Goal: Find specific page/section: Find specific page/section

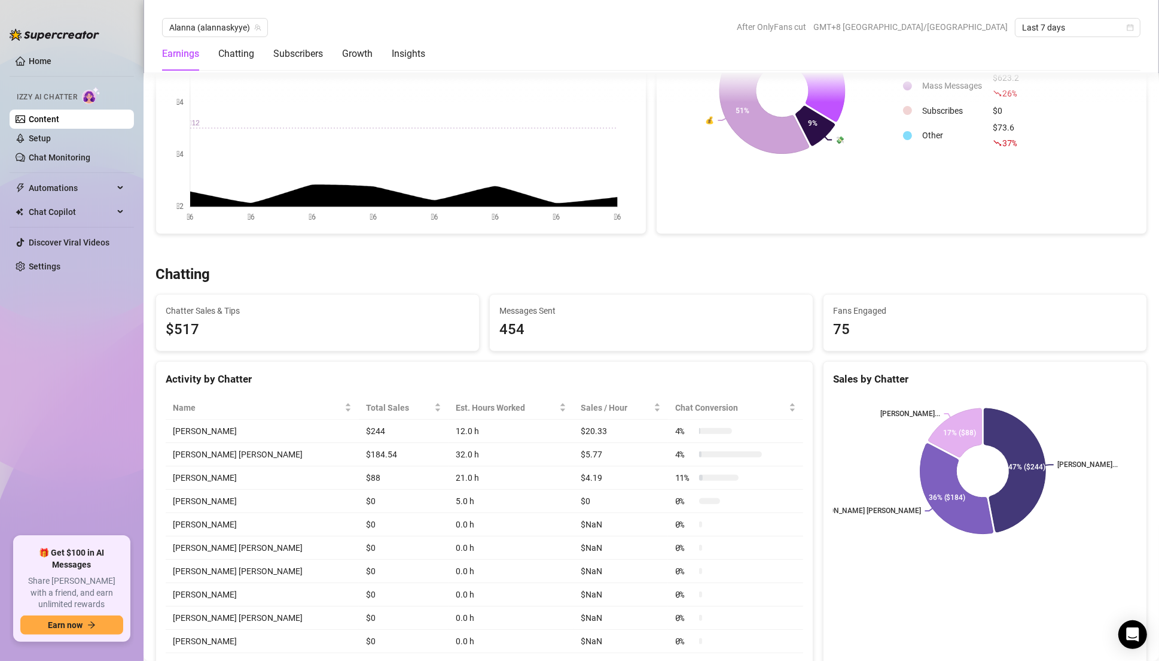
scroll to position [270, 0]
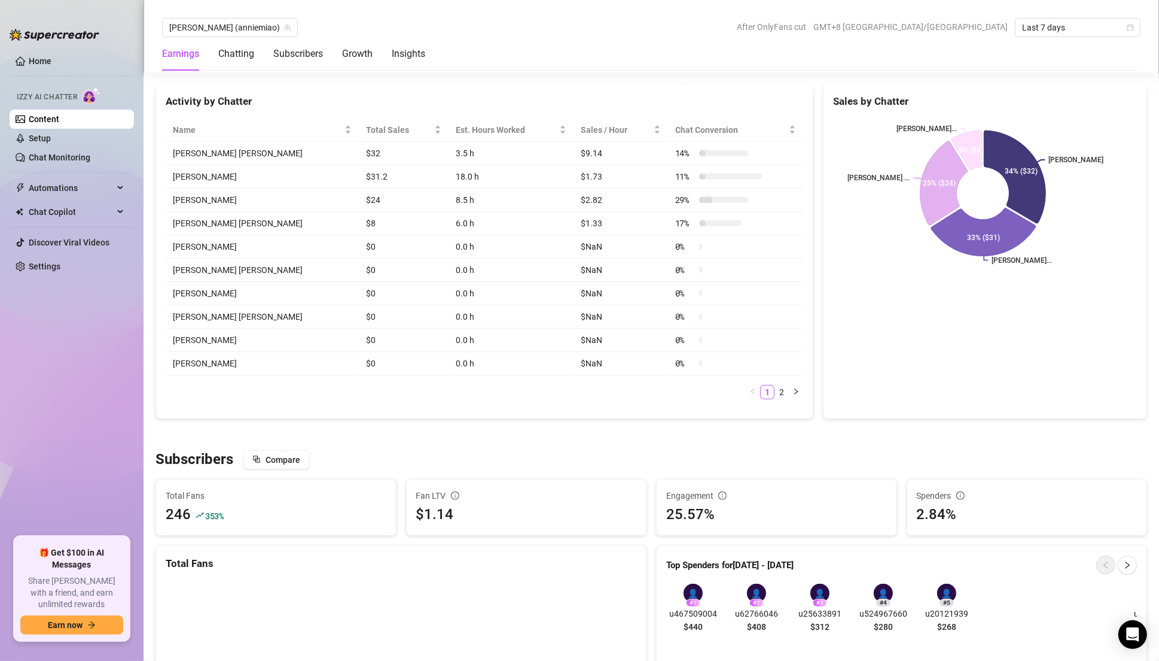
scroll to position [194, 0]
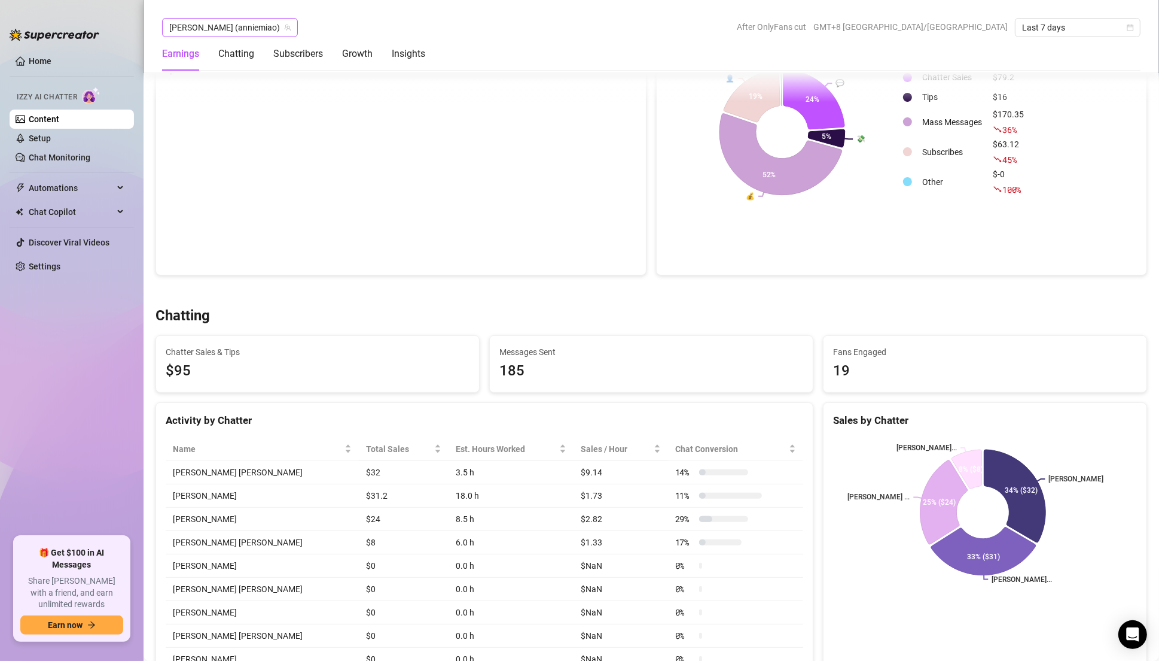
click at [228, 22] on span "[PERSON_NAME] (anniemiao)" at bounding box center [229, 28] width 121 height 18
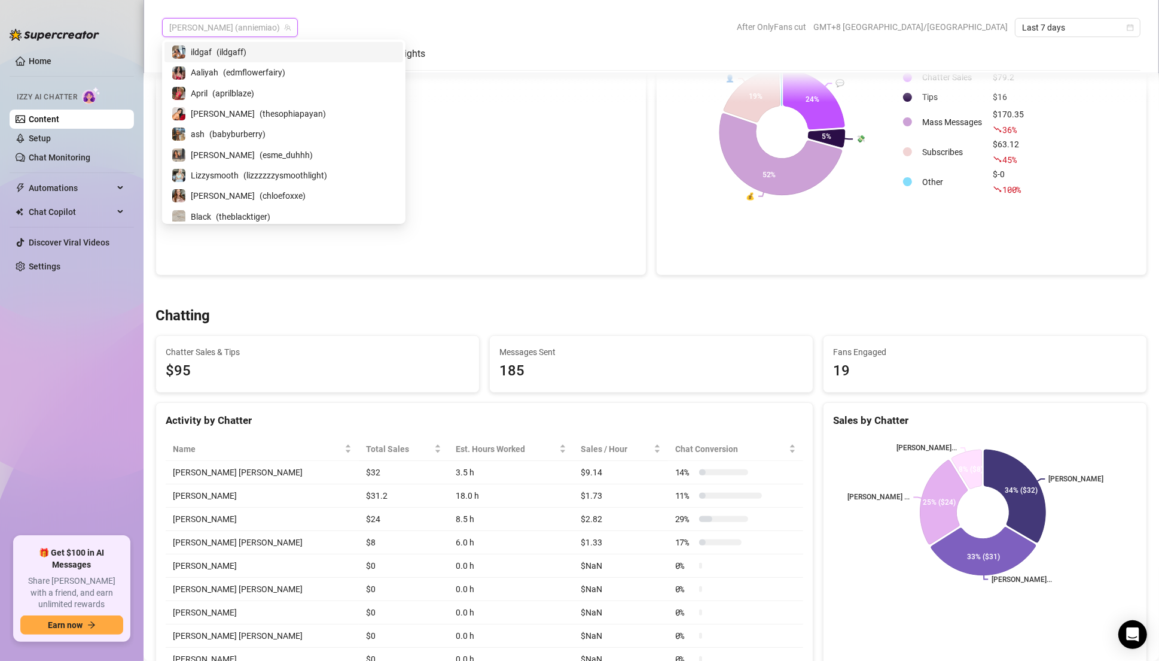
click at [284, 28] on icon "team" at bounding box center [287, 27] width 7 height 7
click at [260, 108] on span "( thesophiapayan )" at bounding box center [293, 113] width 66 height 13
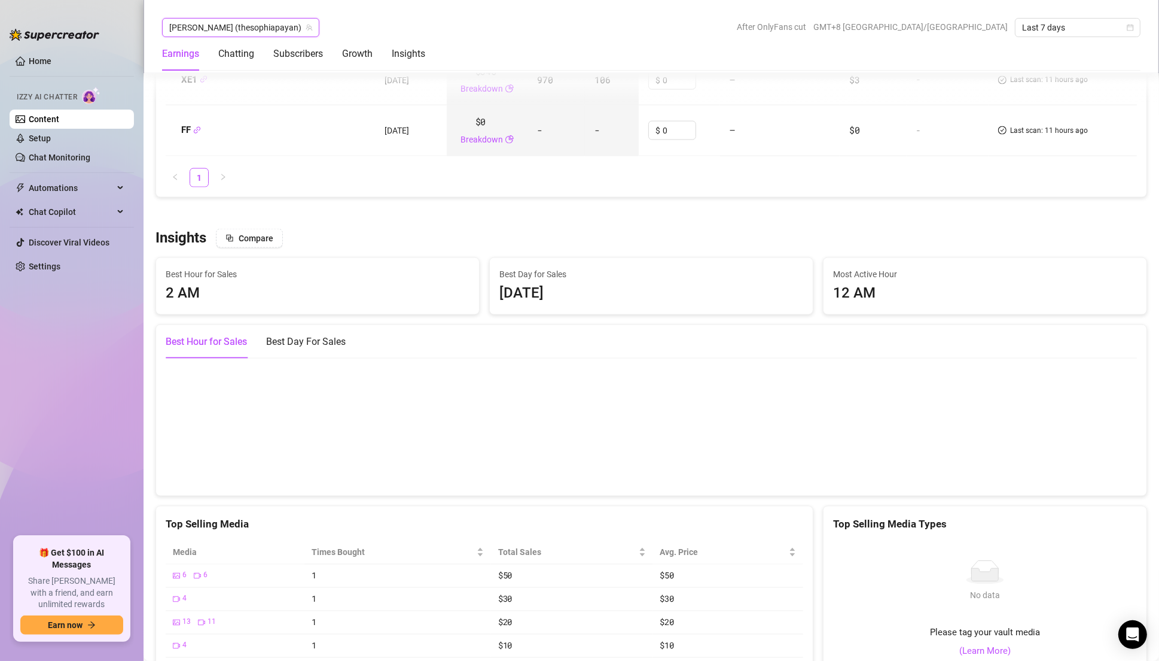
scroll to position [1864, 0]
click at [186, 292] on div "2 AM" at bounding box center [318, 290] width 304 height 23
click at [580, 282] on div "[DATE]" at bounding box center [652, 290] width 304 height 23
click at [315, 335] on div "Best Day For Sales" at bounding box center [306, 339] width 80 height 14
click at [226, 334] on div "Best Hour for Sales" at bounding box center [206, 339] width 81 height 14
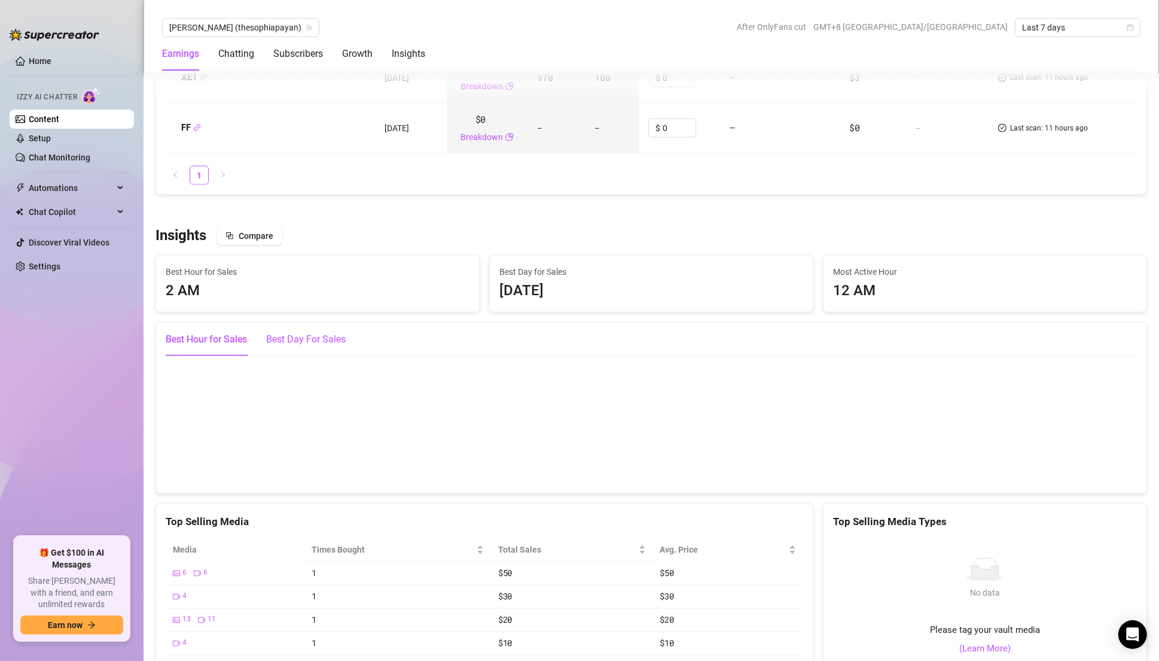
click at [267, 337] on div "Best Day For Sales" at bounding box center [306, 339] width 80 height 14
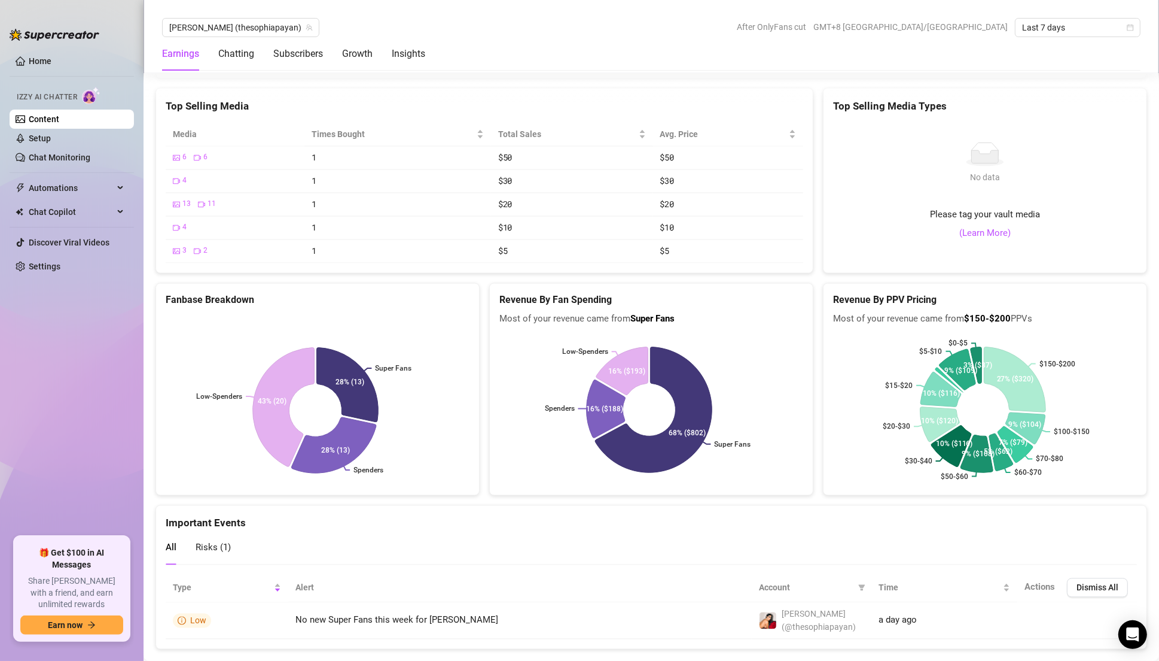
scroll to position [2300, 0]
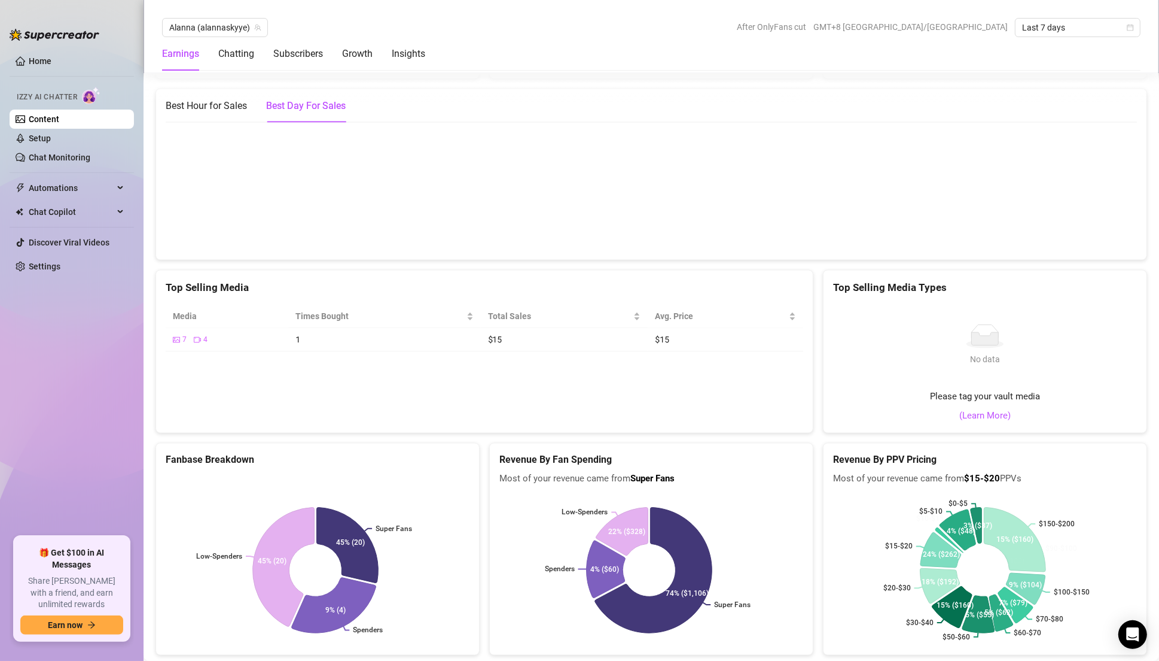
scroll to position [2501, 0]
